Goal: Task Accomplishment & Management: Complete application form

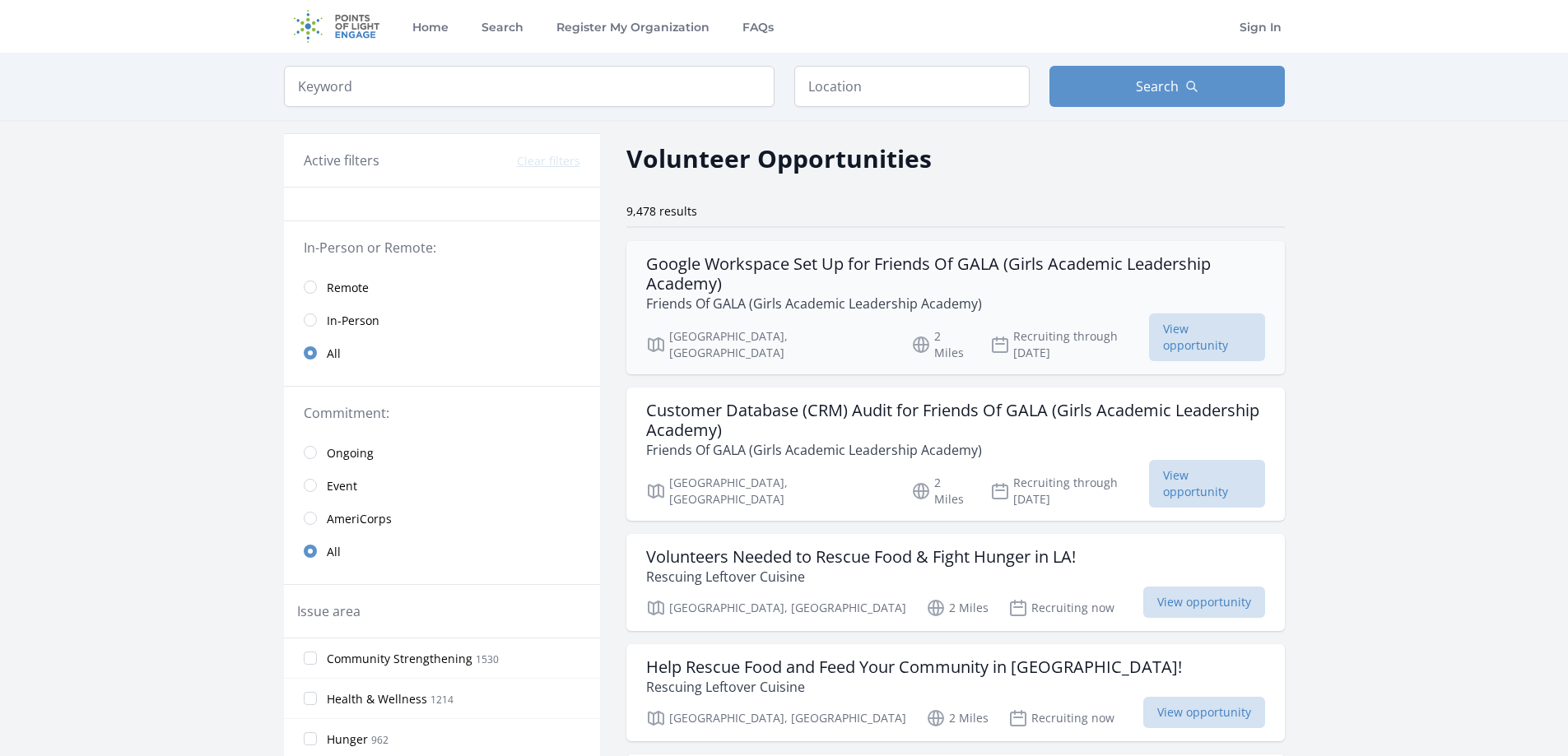
click at [688, 268] on h3 "Google Workspace Set Up for Friends Of GALA (Girls Academic Leadership Academy)" at bounding box center [955, 274] width 619 height 40
click at [631, 31] on link "Register My Organization" at bounding box center [633, 26] width 160 height 52
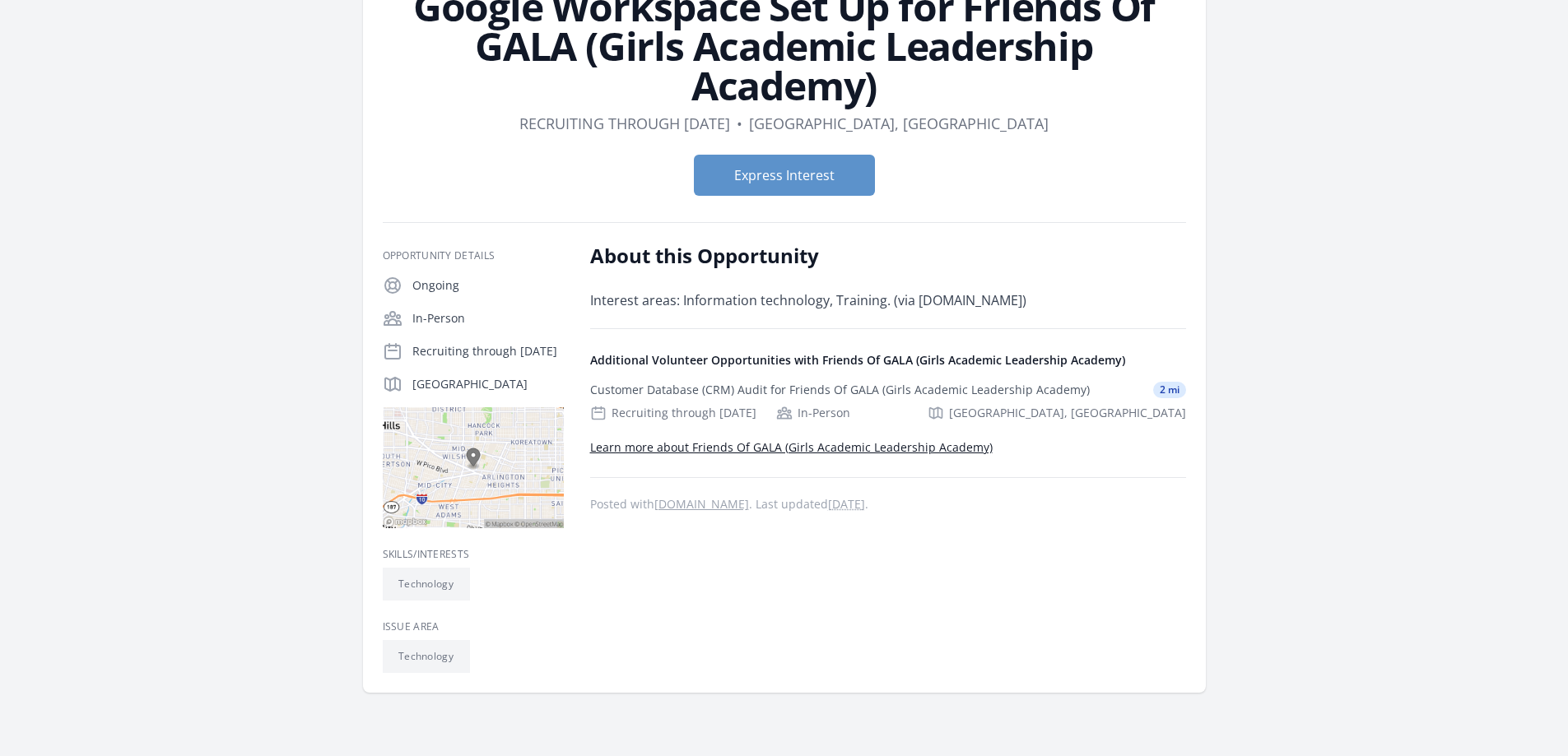
scroll to position [164, 0]
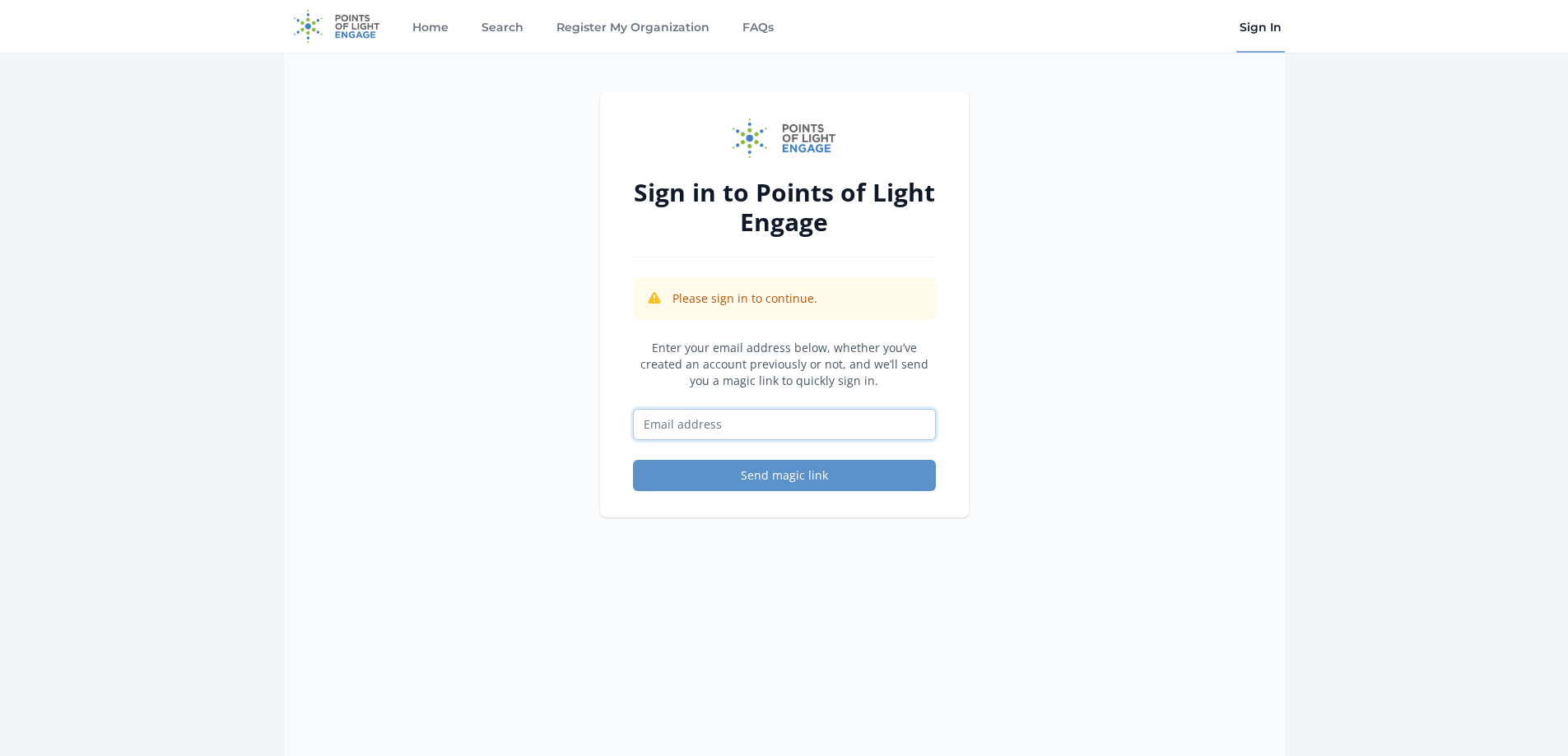
click at [729, 427] on input "Email address" at bounding box center [784, 424] width 303 height 31
type input "crowneducationcenter@outlook.com"
click at [758, 476] on button "Send magic link" at bounding box center [784, 476] width 303 height 31
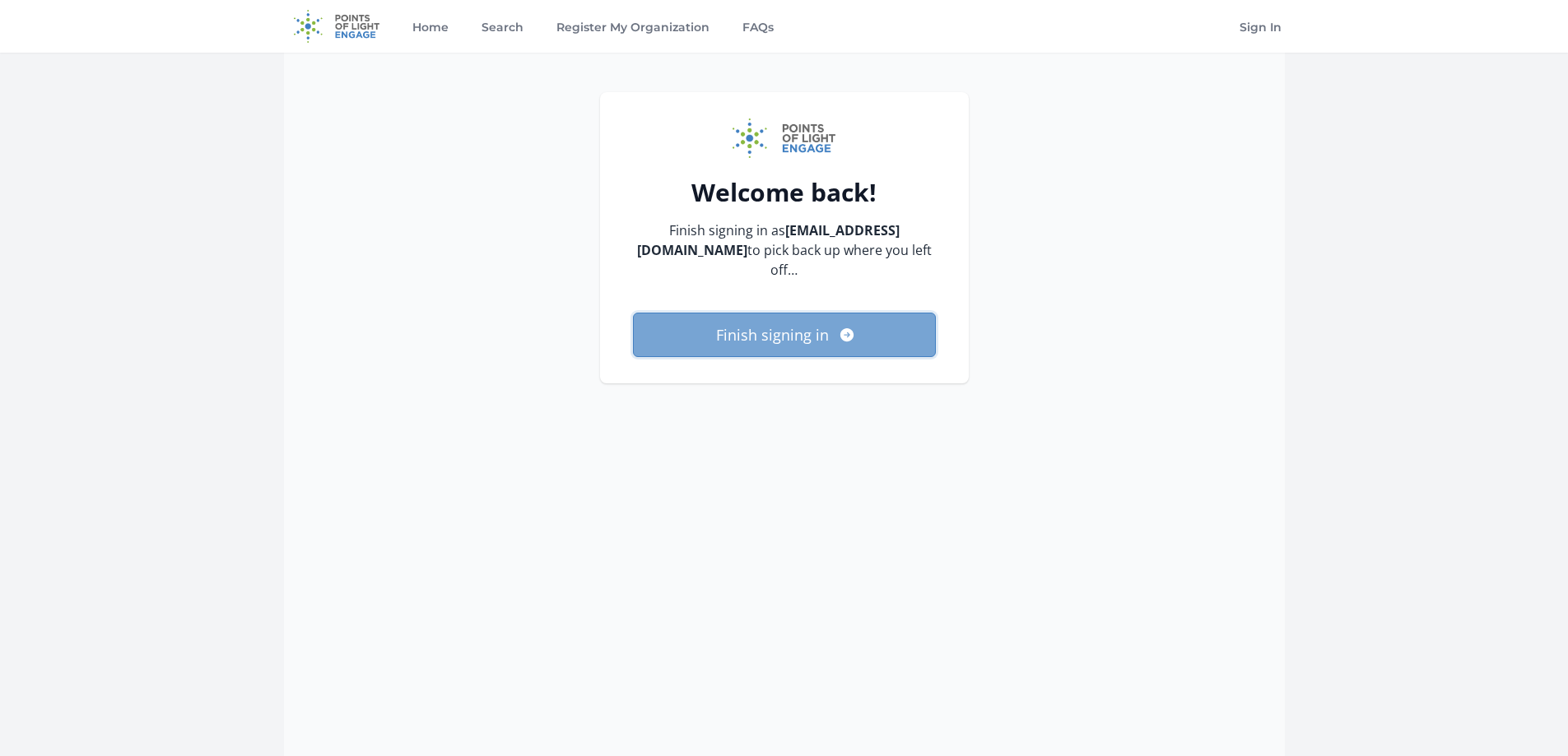
click at [744, 322] on button "Finish signing in" at bounding box center [784, 335] width 303 height 45
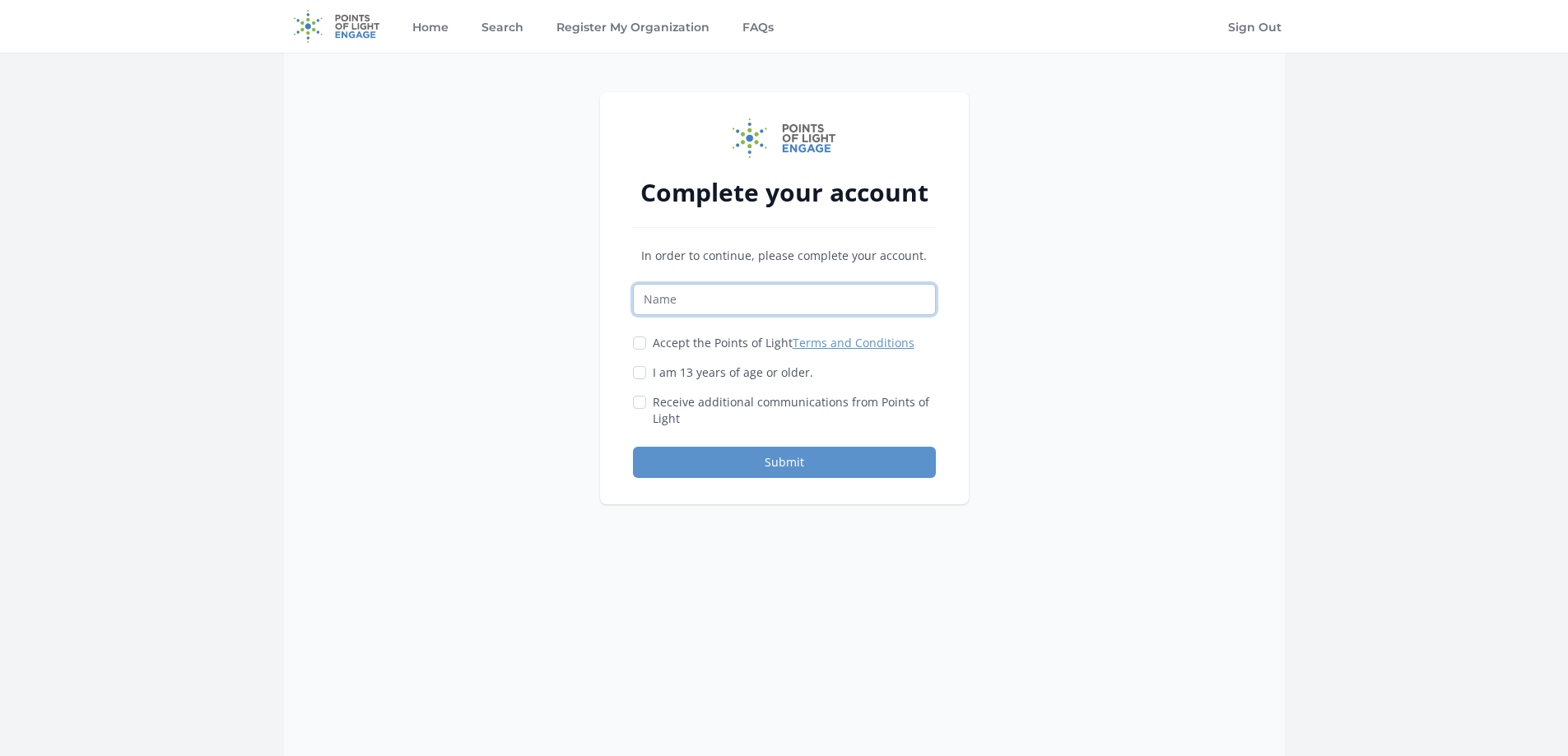
click at [766, 292] on input "Name" at bounding box center [784, 299] width 303 height 31
type input "[PERSON_NAME]"
click at [638, 340] on input "Accept the Points of Light Terms and Conditions" at bounding box center [639, 342] width 13 height 13
checkbox input "true"
click at [641, 373] on input "I am 13 years of age or older." at bounding box center [639, 372] width 13 height 13
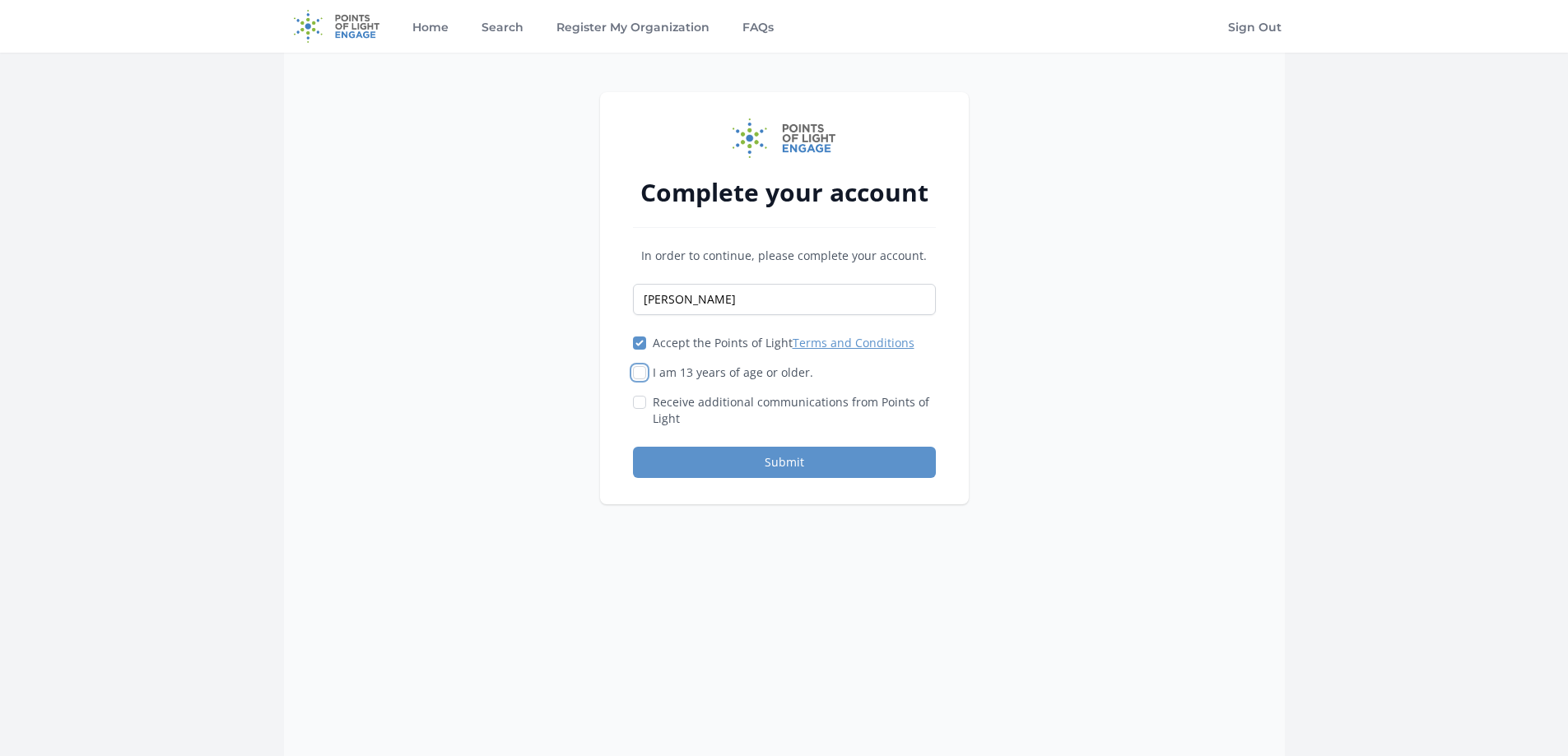
checkbox input "true"
click at [637, 402] on input "Receive additional communications from Points of Light" at bounding box center [639, 402] width 13 height 13
checkbox input "true"
click at [732, 458] on button "Submit" at bounding box center [784, 462] width 303 height 31
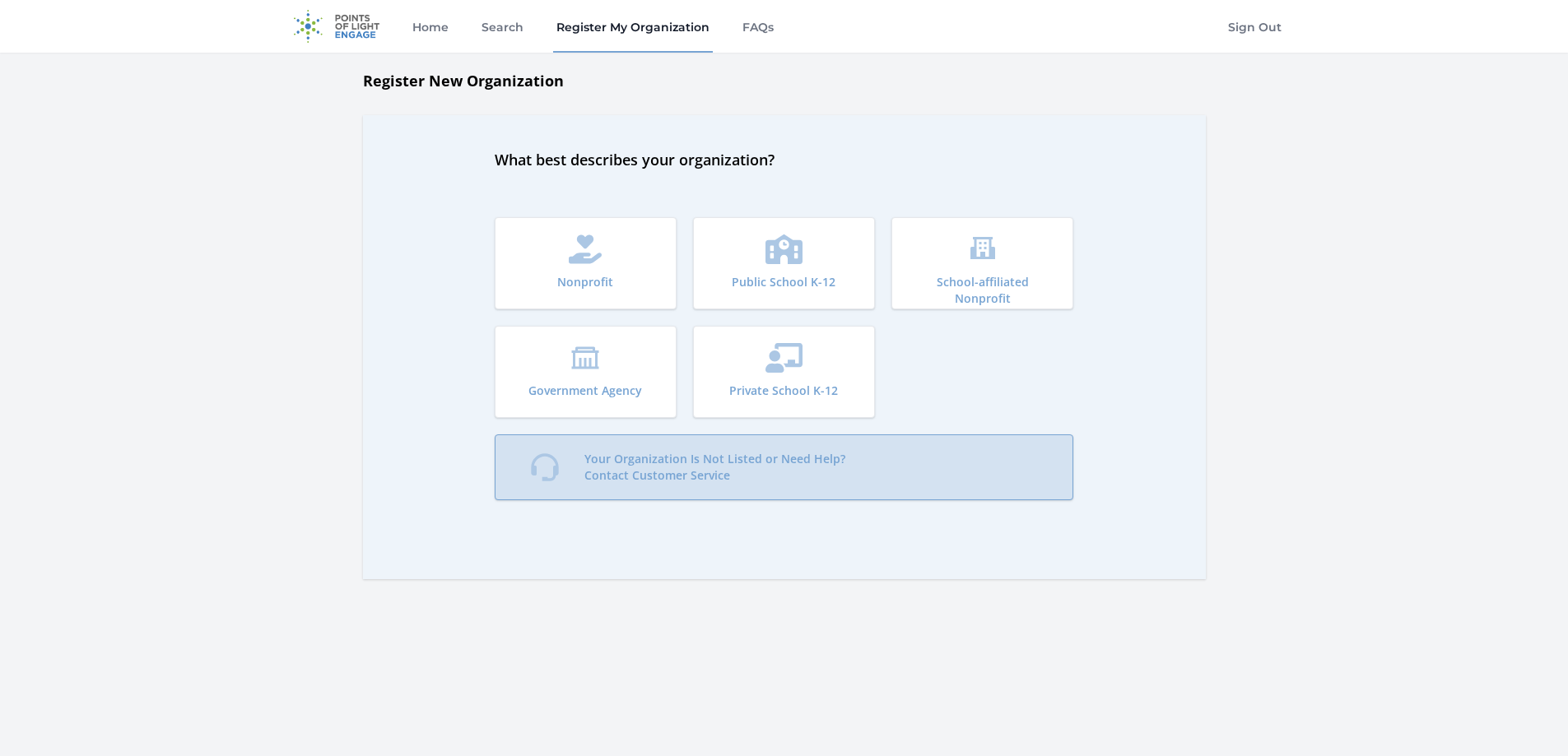
click at [789, 479] on p "Your Organization Is Not Listed or Need Help? Contact Customer Service" at bounding box center [714, 467] width 261 height 33
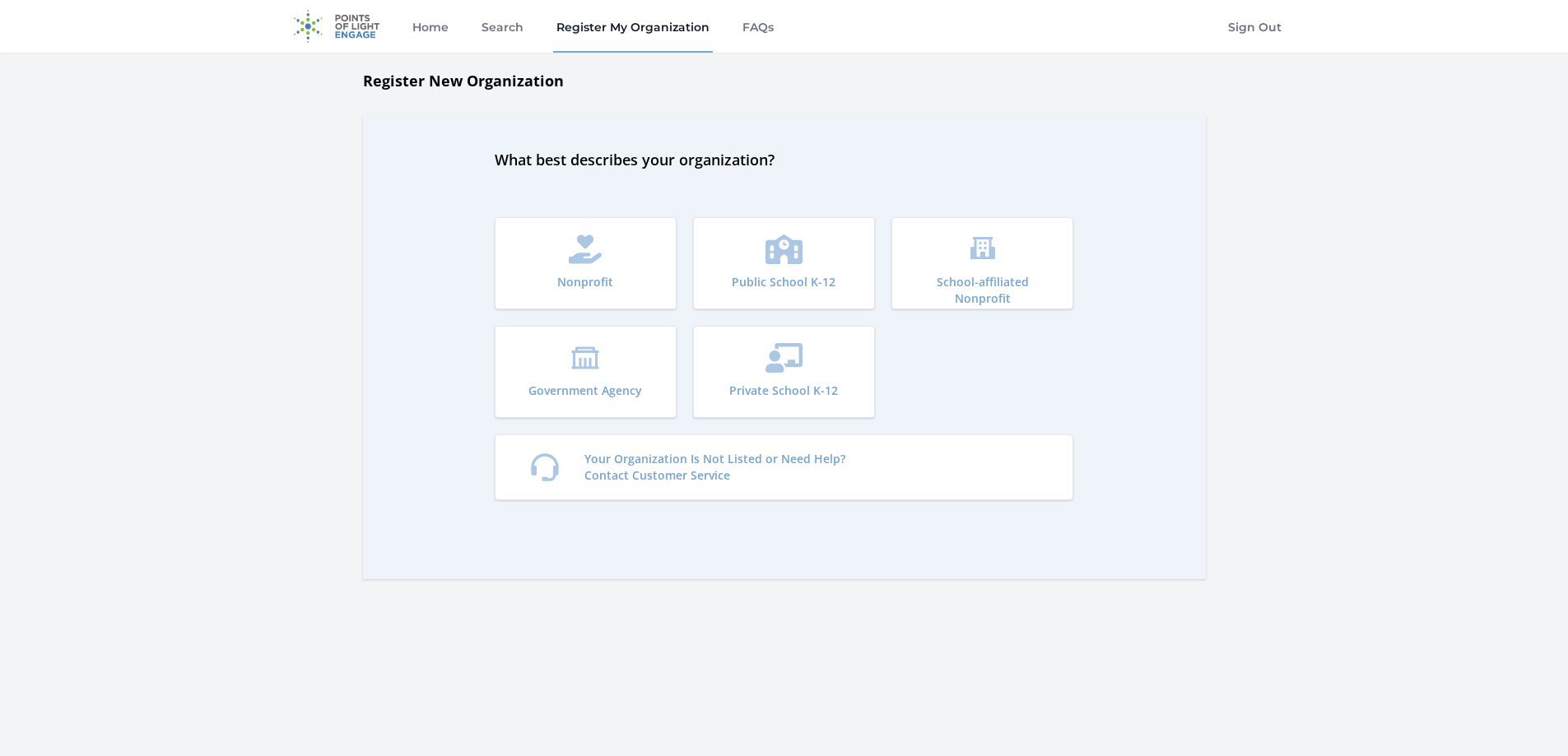
drag, startPoint x: 1023, startPoint y: 301, endPoint x: 1206, endPoint y: 227, distance: 197.4
click at [1206, 227] on div "Register New Organization What best describes your organization? Nonprofit Publ…" at bounding box center [784, 370] width 1053 height 602
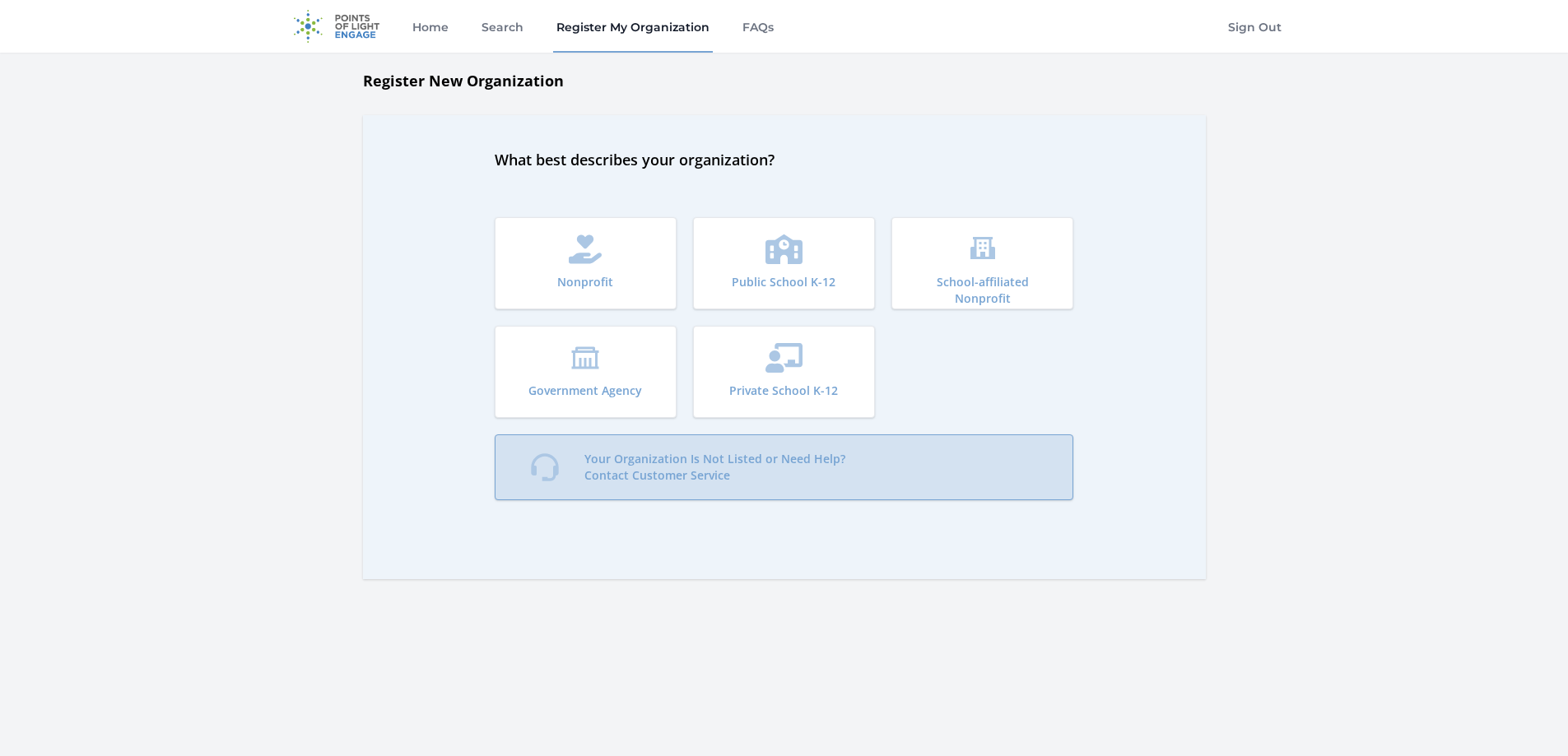
click at [770, 467] on p "Your Organization Is Not Listed or Need Help? Contact Customer Service" at bounding box center [714, 467] width 261 height 33
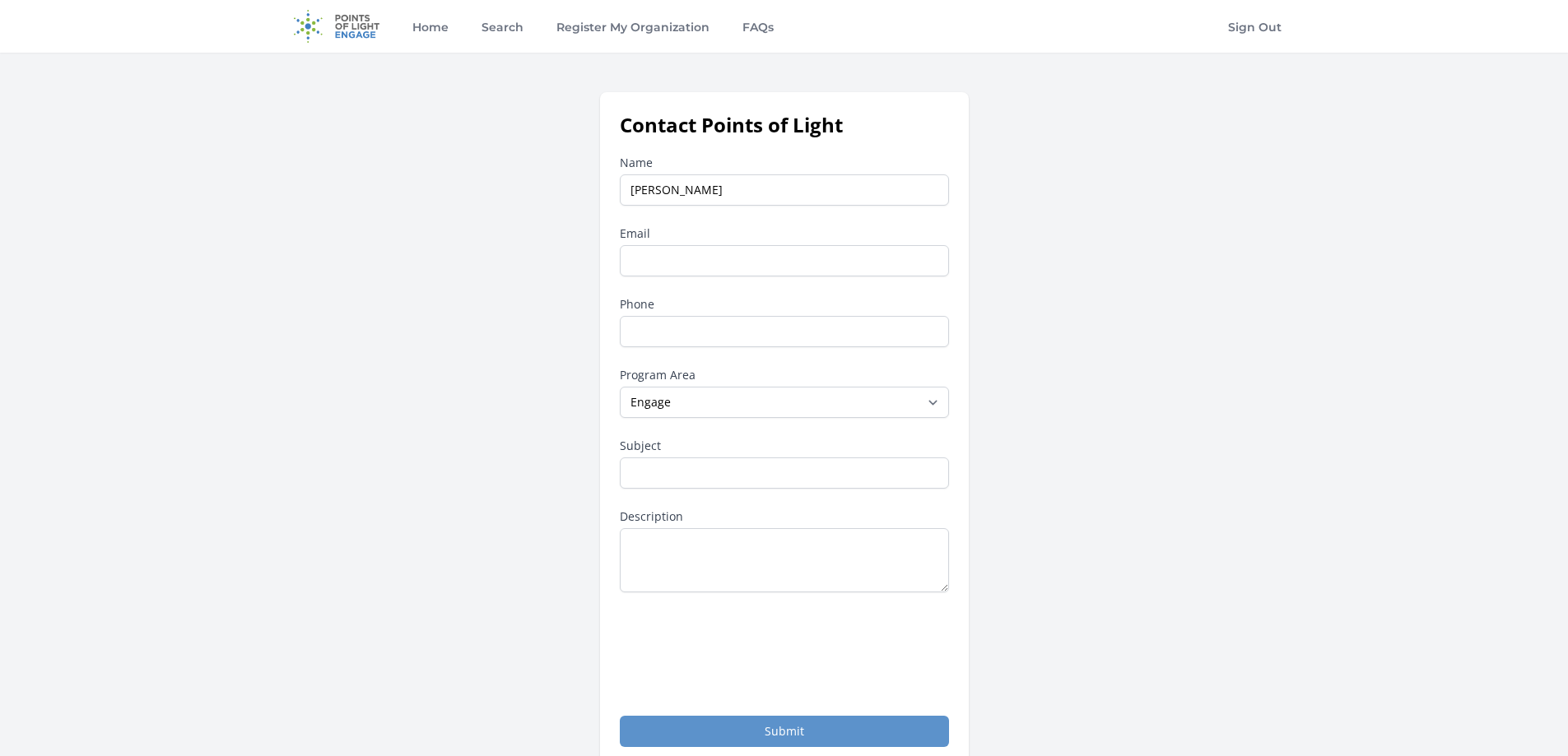
type input "[PERSON_NAME]"
type input "C"
type input "crowneducationcenter@outlook.com"
click at [727, 326] on input "Phone" at bounding box center [784, 331] width 330 height 31
type input "2136608181"
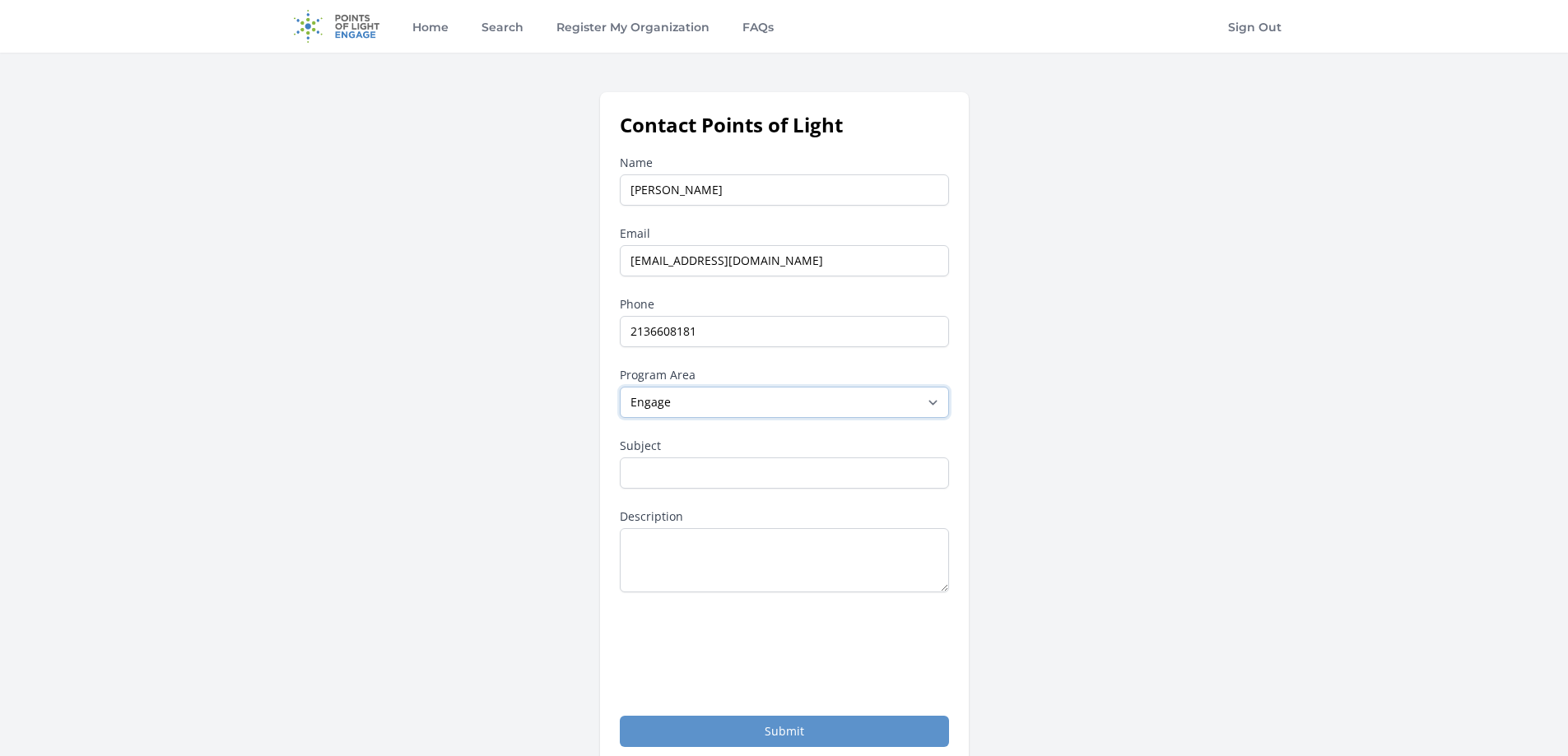
click at [669, 411] on select "--None-- Daily Point of Light Award Disney Family Volunteer Rewards Global Netw…" at bounding box center [784, 402] width 330 height 31
select select "Presidential Volunteer Service Awards Program"
click at [620, 386] on select "--None-- Daily Point of Light Award Disney Family Volunteer Rewards Global Netw…" at bounding box center [784, 402] width 330 height 31
click at [728, 464] on input "Subject" at bounding box center [784, 473] width 330 height 31
